Goal: Complete application form

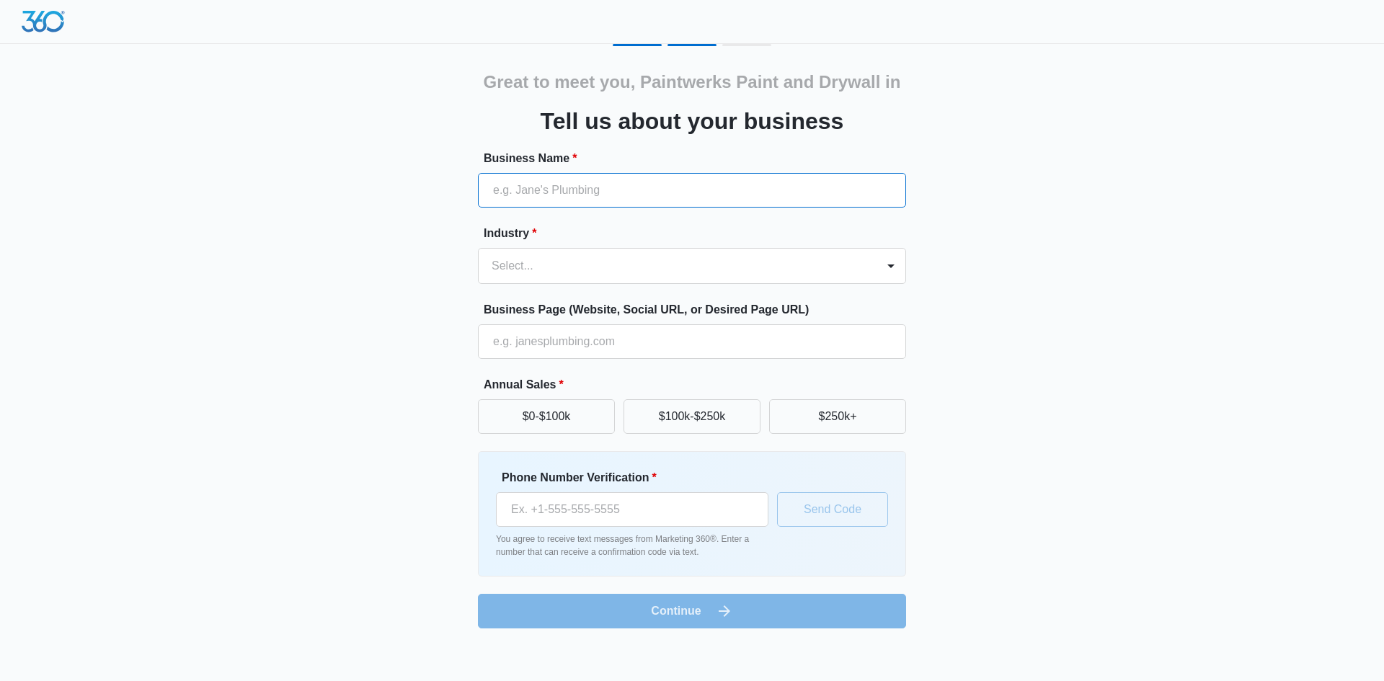
click at [551, 195] on input "Business Name *" at bounding box center [692, 190] width 428 height 35
paste input "Paintwerks Paint and Drywall in [GEOGRAPHIC_DATA][US_STATE]"
type input "Paintwerks Paint and Drywall in [GEOGRAPHIC_DATA][US_STATE]"
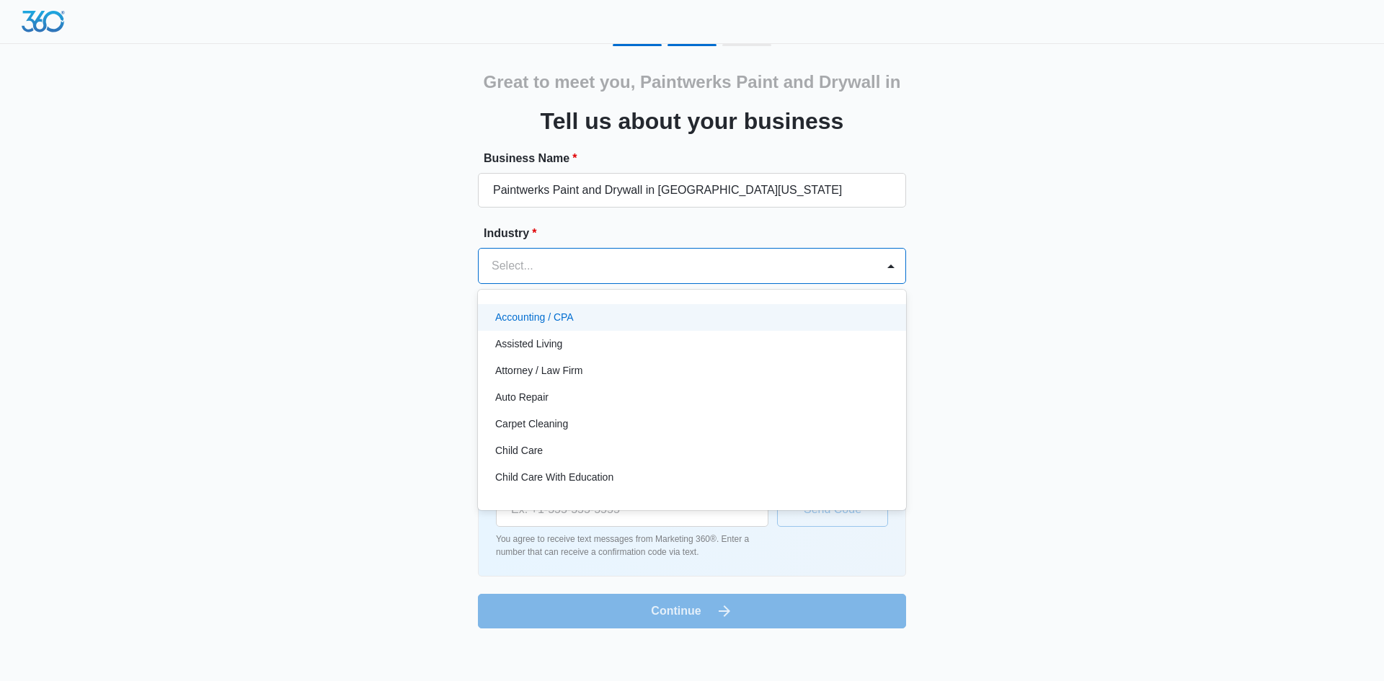
click at [502, 257] on div at bounding box center [674, 266] width 366 height 20
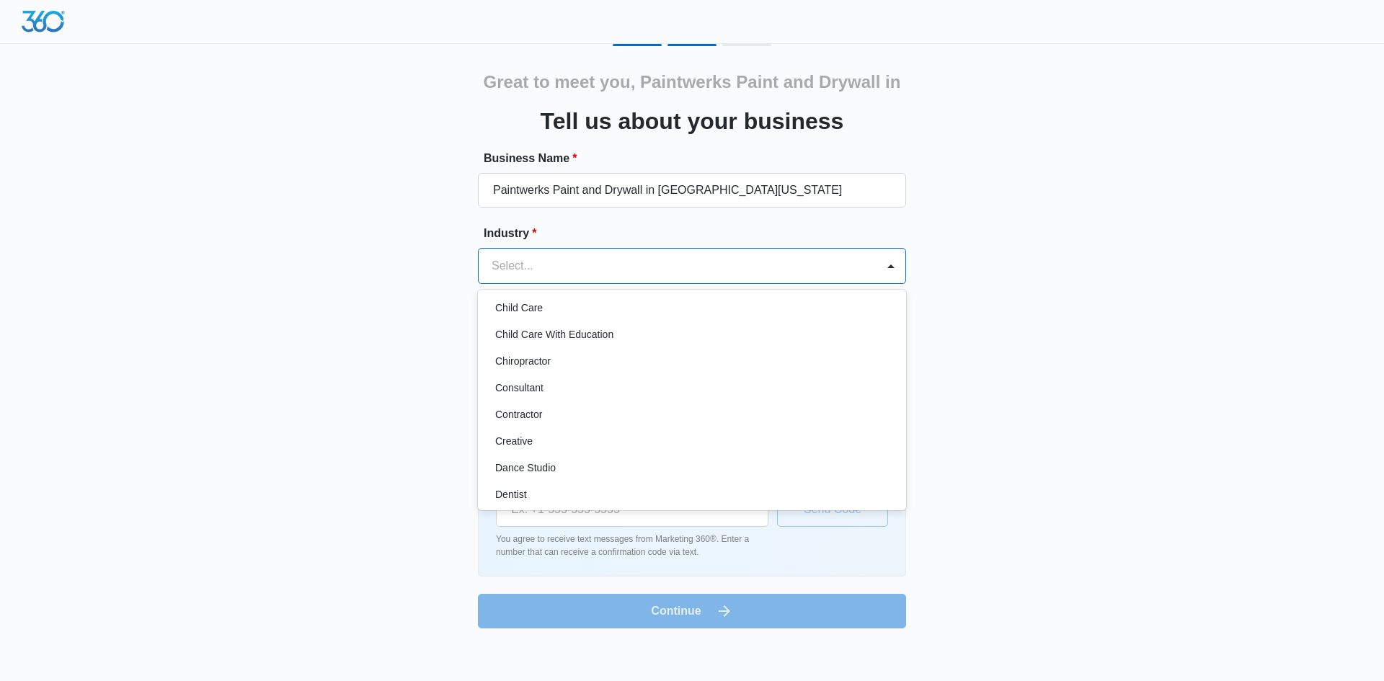
scroll to position [144, 0]
click at [538, 410] on p "Contractor" at bounding box center [518, 413] width 47 height 15
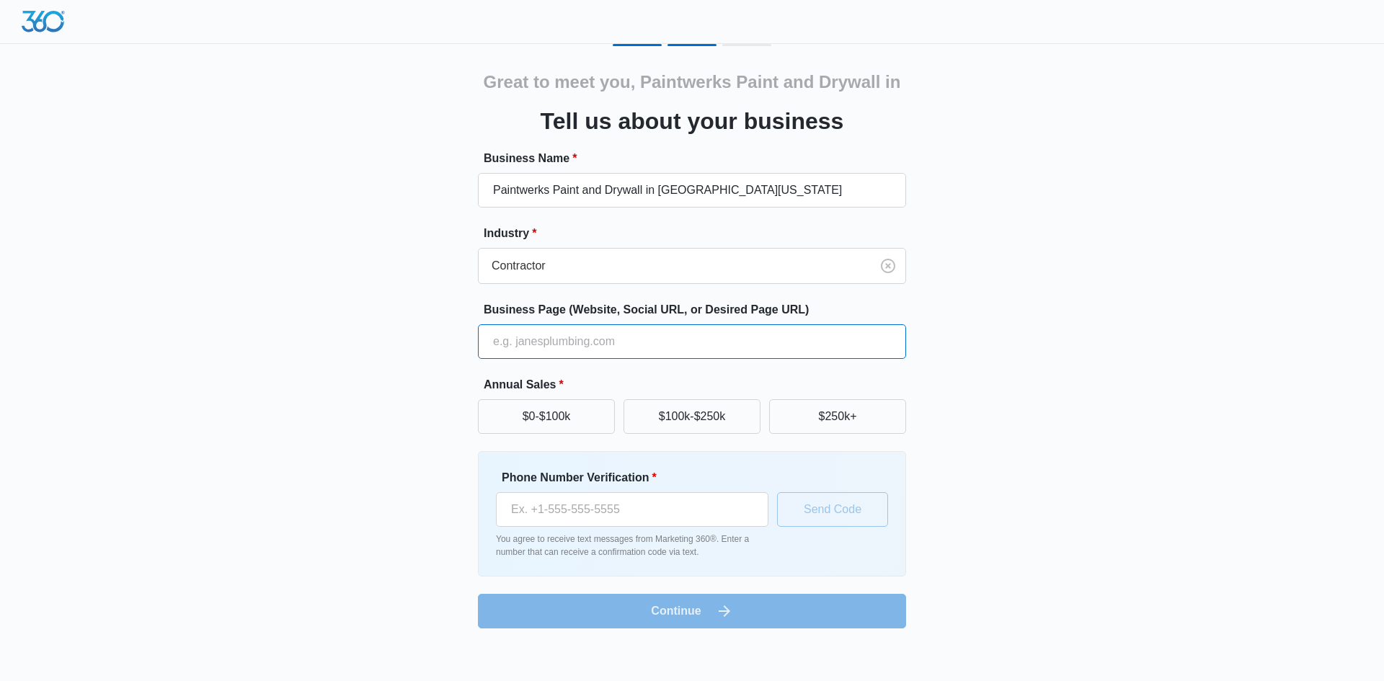
click at [524, 343] on input "Business Page (Website, Social URL, or Desired Page URL)" at bounding box center [692, 341] width 428 height 35
paste input "[URL][DOMAIN_NAME]"
type input "[URL][DOMAIN_NAME]"
click at [530, 406] on button "$0-$100k" at bounding box center [546, 416] width 137 height 35
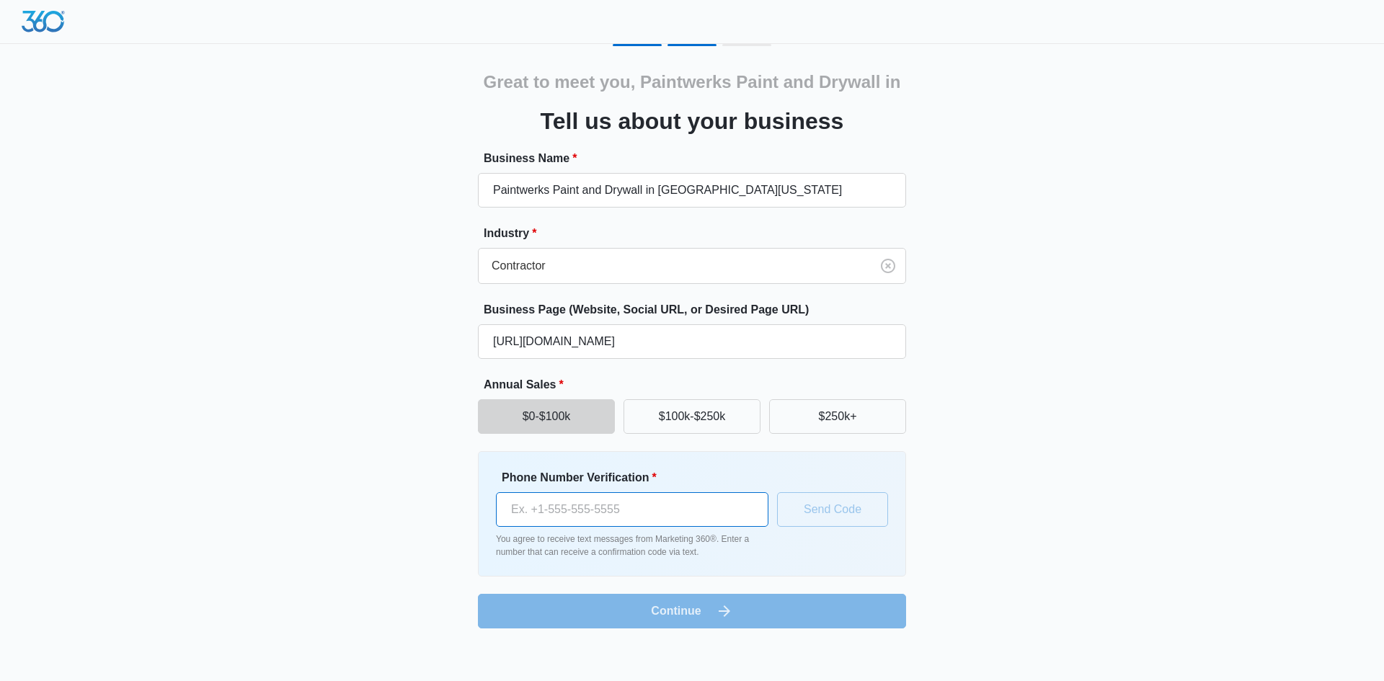
click at [559, 500] on input "Phone Number Verification *" at bounding box center [632, 509] width 272 height 35
click at [674, 602] on form "Business Name * Paintwerks Paint and Drywall in [GEOGRAPHIC_DATA][US_STATE] Ind…" at bounding box center [692, 389] width 428 height 478
click at [615, 508] on input "Phone Number Verification *" at bounding box center [632, 509] width 272 height 35
paste input "[PHONE_NUMBER]"
type input "[PHONE_NUMBER]"
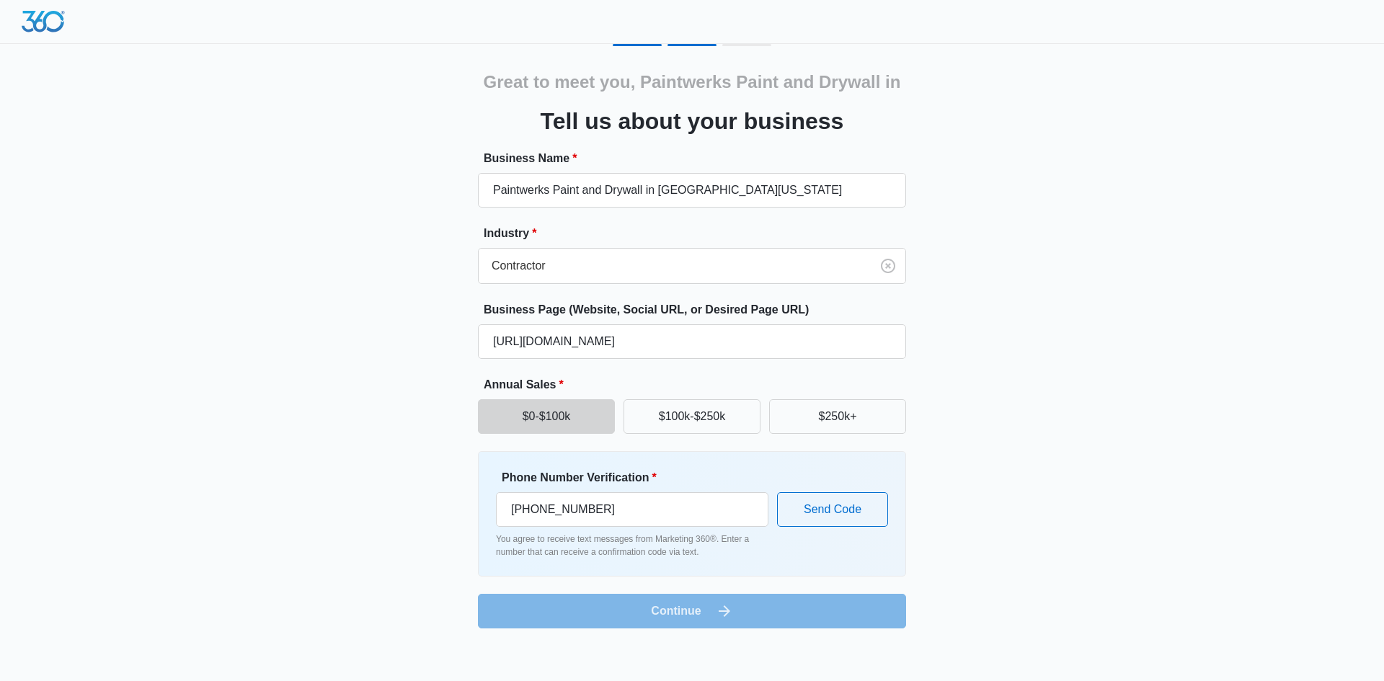
click at [719, 610] on form "Business Name * Paintwerks Paint and Drywall in [GEOGRAPHIC_DATA][US_STATE] Ind…" at bounding box center [692, 389] width 428 height 478
click at [811, 517] on button "Send Code" at bounding box center [832, 509] width 111 height 35
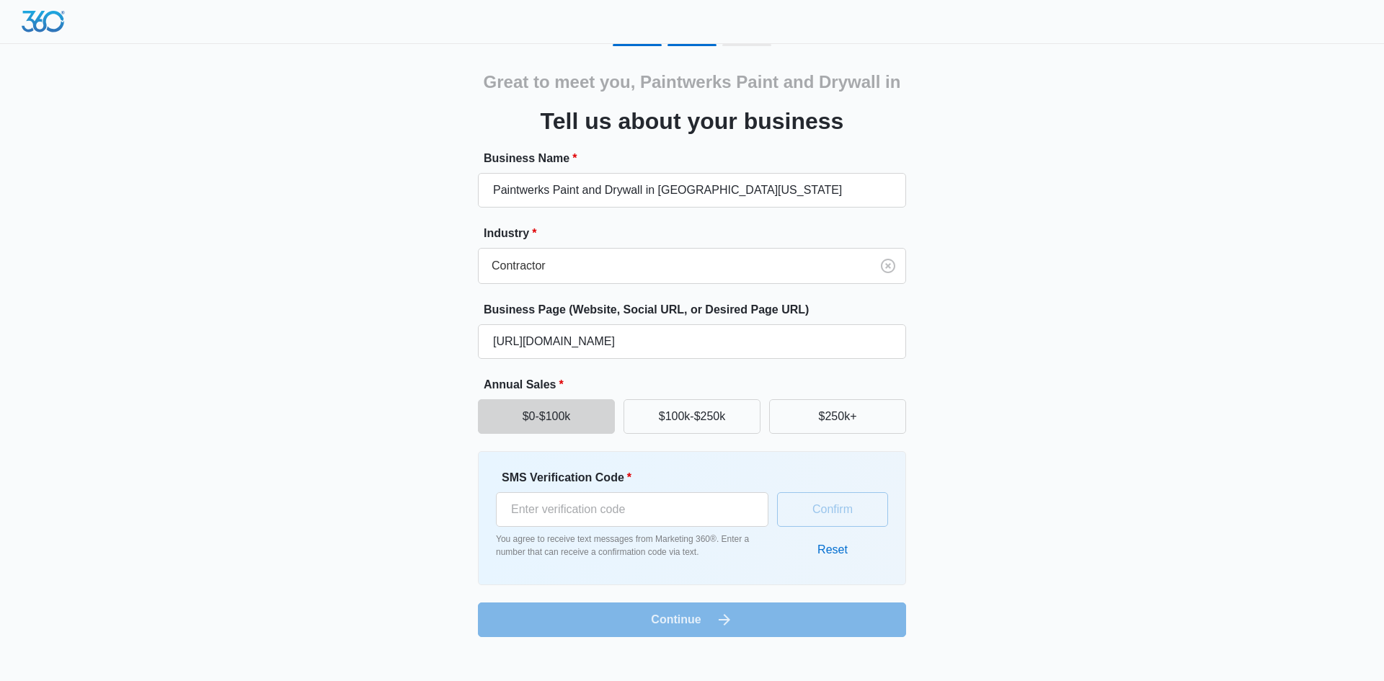
click at [700, 617] on form "Business Name * Paintwerks Paint and Drywall in [GEOGRAPHIC_DATA][US_STATE] Ind…" at bounding box center [692, 393] width 428 height 487
